Goal: Task Accomplishment & Management: Use online tool/utility

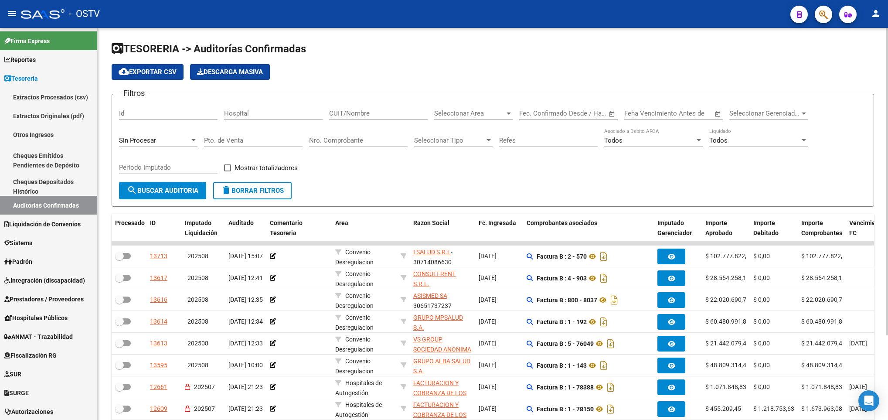
click at [144, 142] on span "Sin Procesar" at bounding box center [137, 140] width 37 height 8
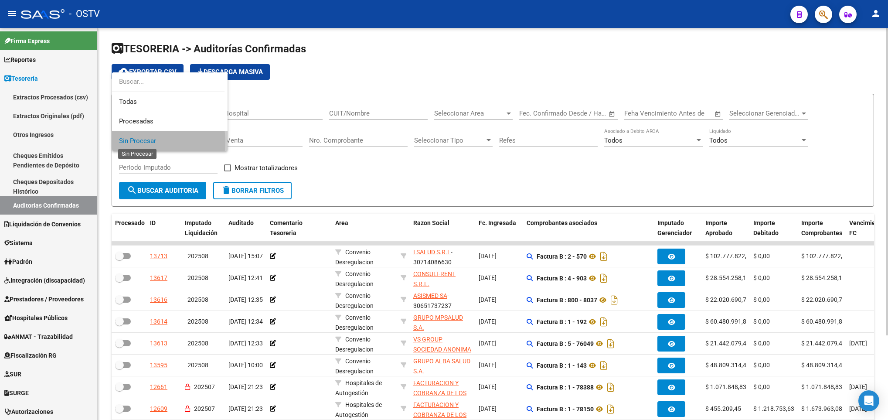
click at [144, 142] on span "Sin Procesar" at bounding box center [137, 141] width 37 height 8
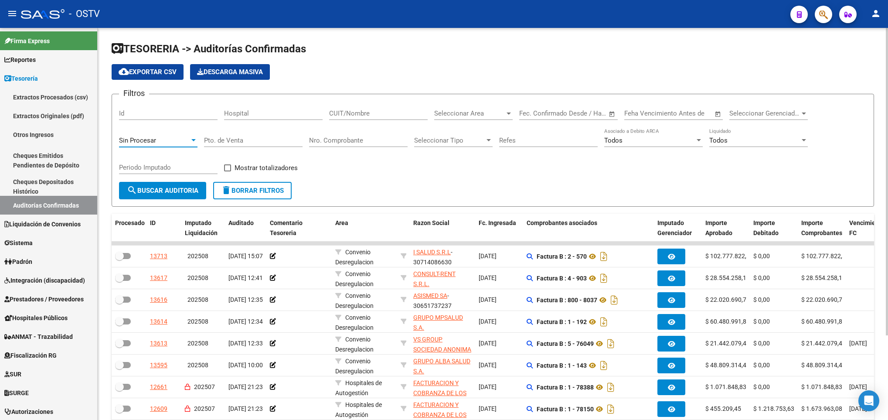
click at [144, 142] on span "Sin Procesar" at bounding box center [137, 140] width 37 height 8
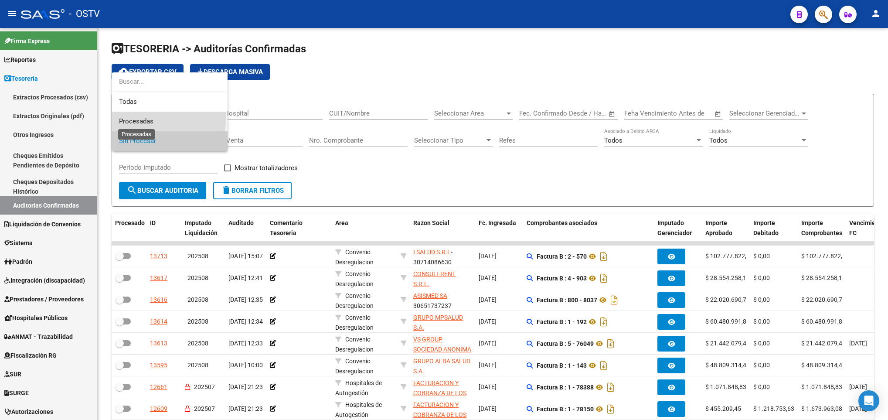
click at [149, 117] on span "Procesadas" at bounding box center [136, 121] width 34 height 8
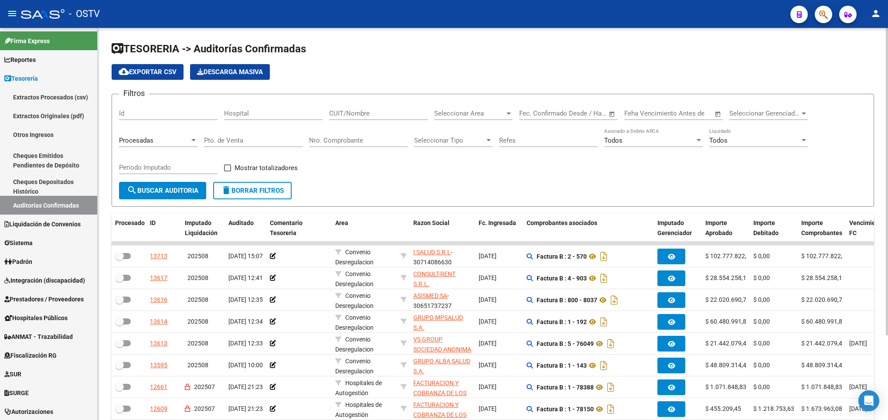
click at [447, 108] on div "Seleccionar Area Seleccionar Area" at bounding box center [473, 110] width 78 height 19
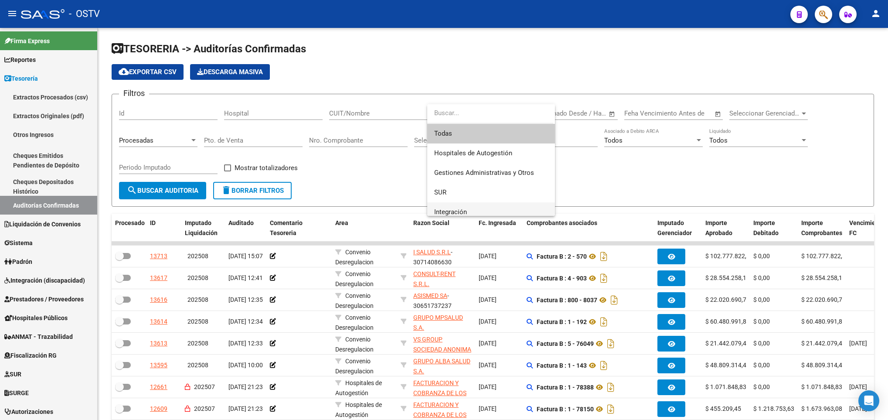
scroll to position [123, 0]
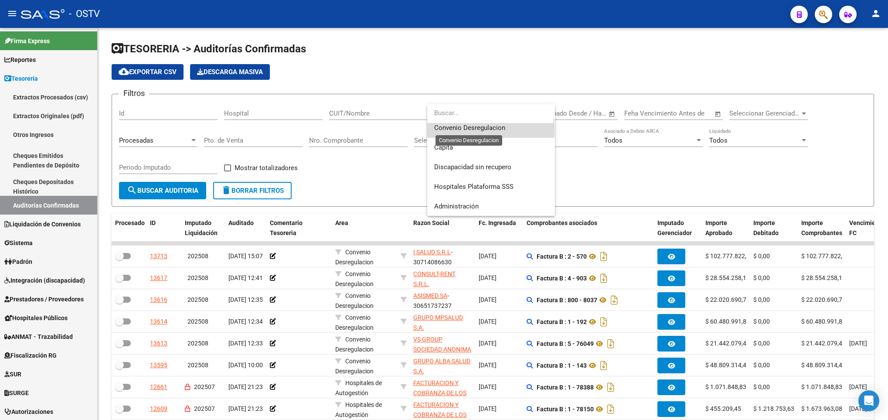
click at [469, 129] on span "Convenio Desregulacion" at bounding box center [469, 128] width 71 height 8
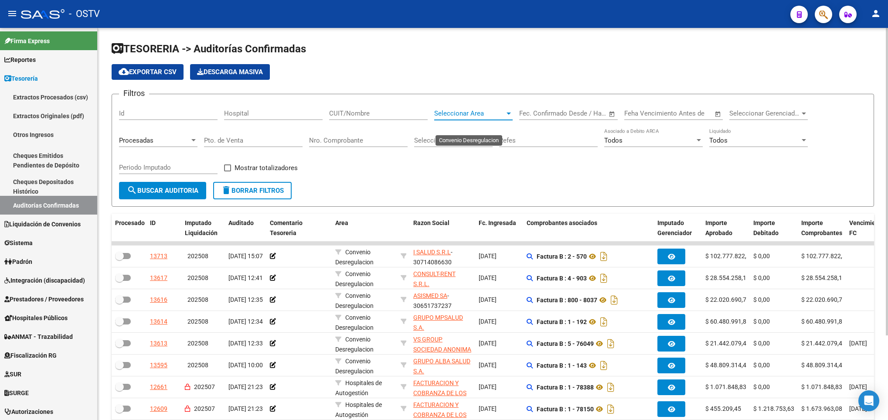
scroll to position [118, 0]
click at [159, 190] on span "search Buscar Auditoria" at bounding box center [162, 191] width 71 height 8
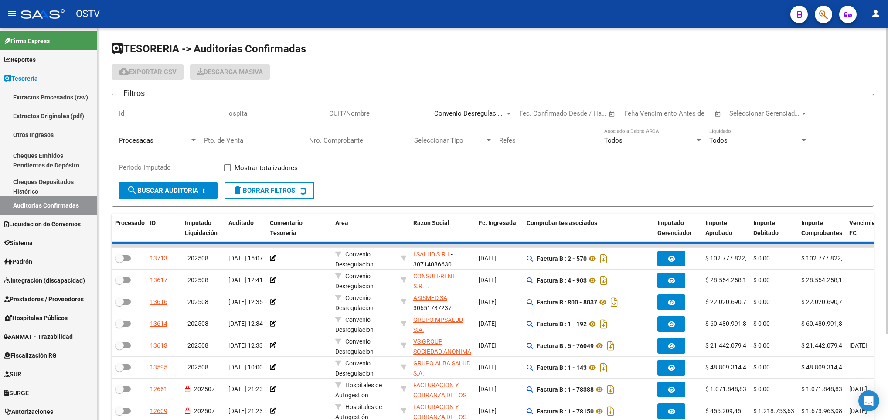
checkbox input "true"
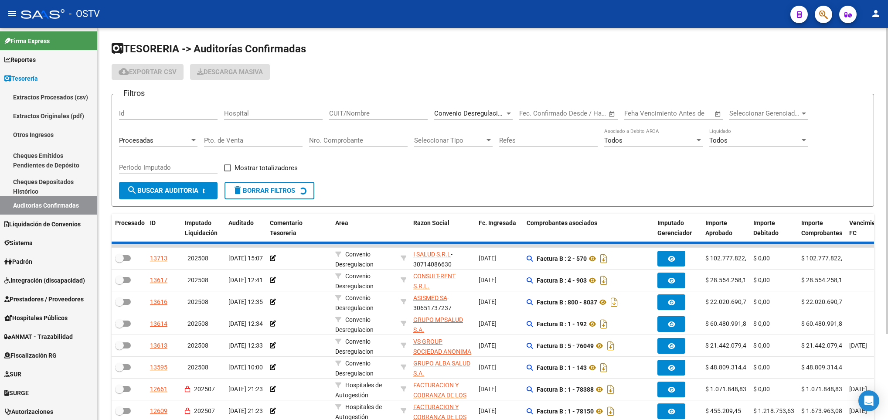
checkbox input "true"
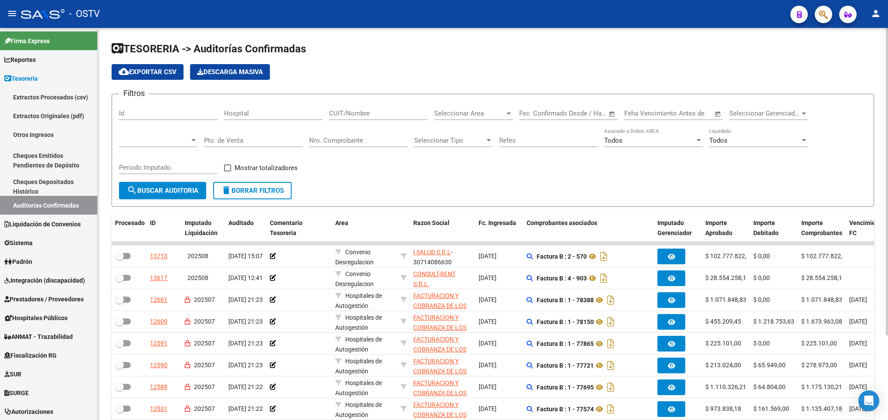
scroll to position [1, 0]
click at [169, 194] on span "search Buscar Auditoria" at bounding box center [162, 191] width 71 height 8
click at [160, 194] on span "search Buscar Auditoria" at bounding box center [162, 191] width 71 height 8
